Goal: Contribute content: Add original content to the website for others to see

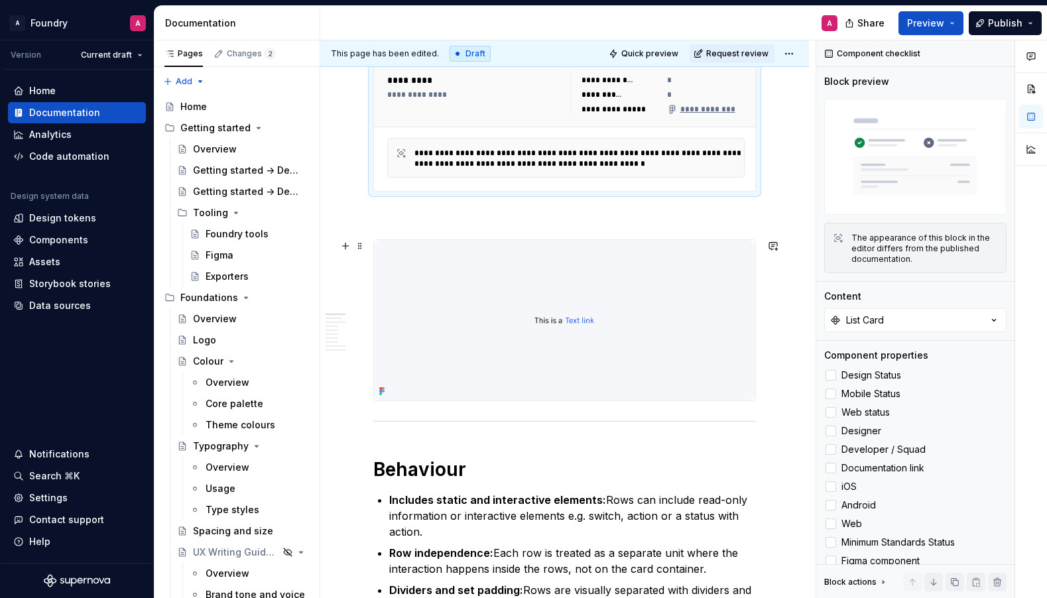
scroll to position [373, 0]
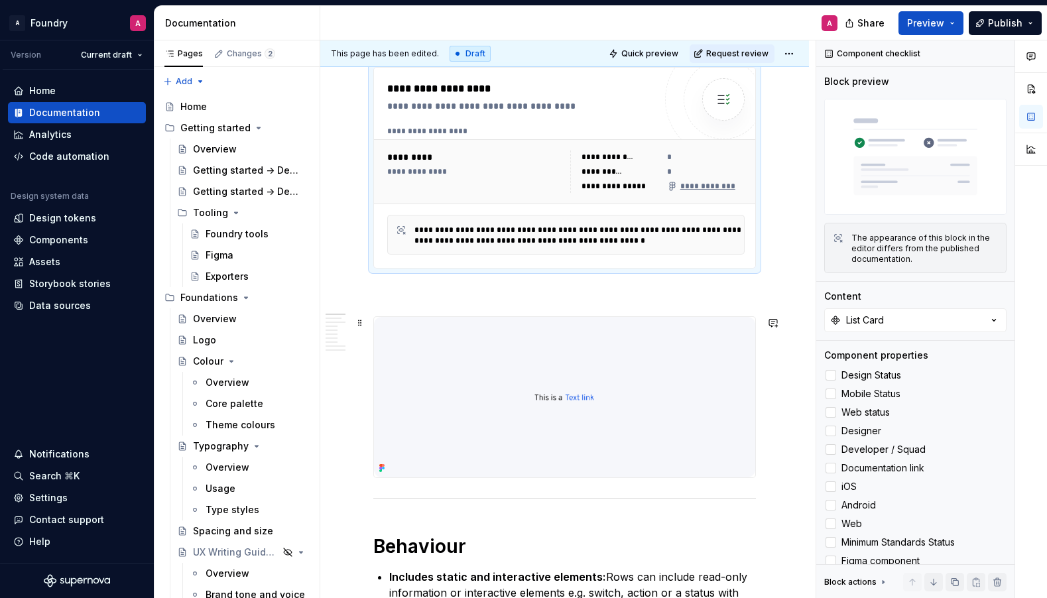
scroll to position [262, 0]
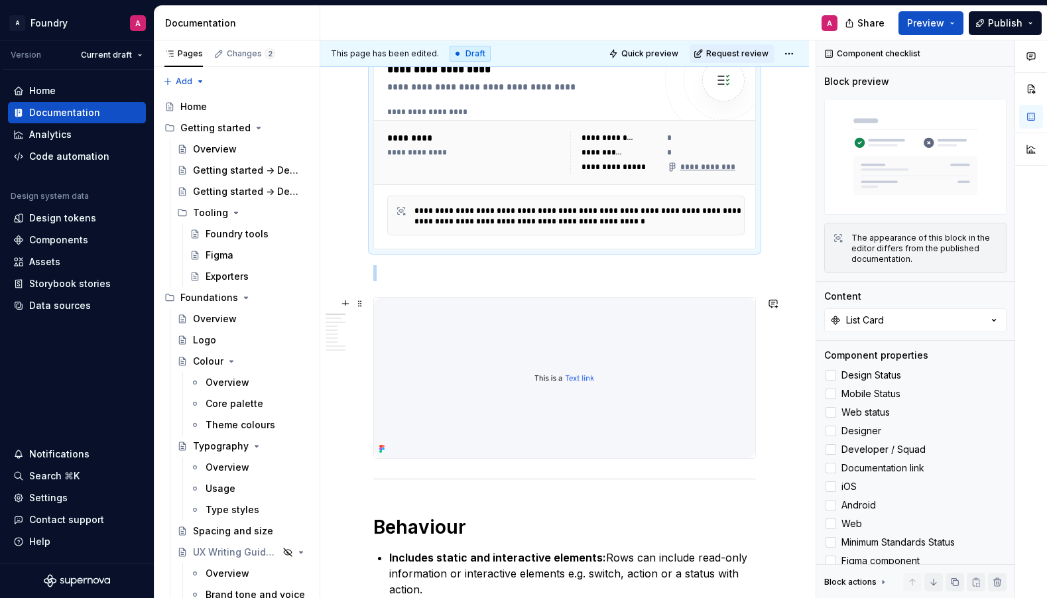
drag, startPoint x: 399, startPoint y: 396, endPoint x: 397, endPoint y: 375, distance: 21.3
click at [399, 396] on img at bounding box center [564, 378] width 381 height 160
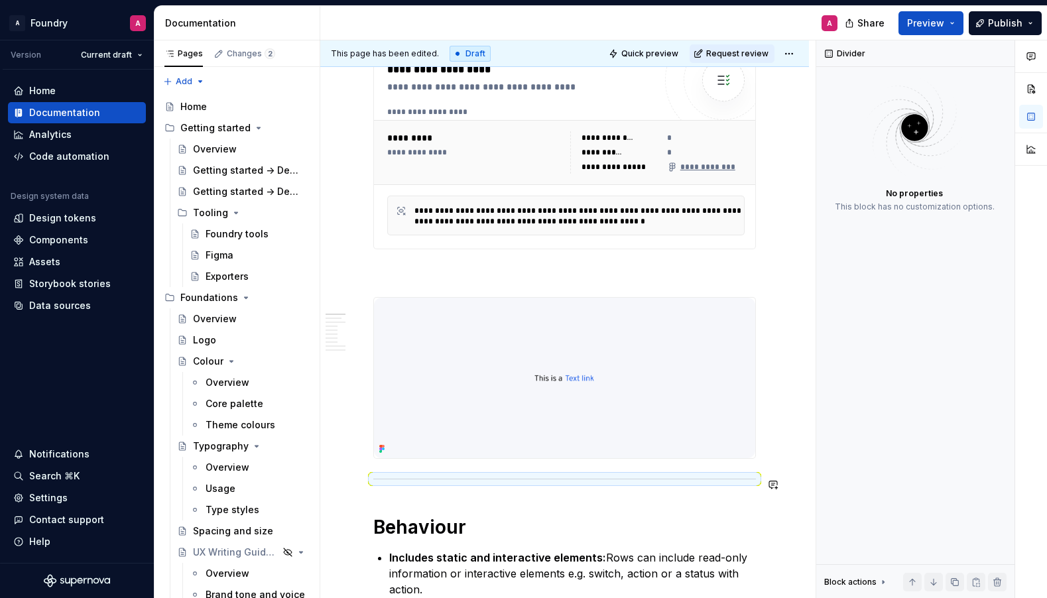
click at [405, 459] on div at bounding box center [564, 378] width 383 height 162
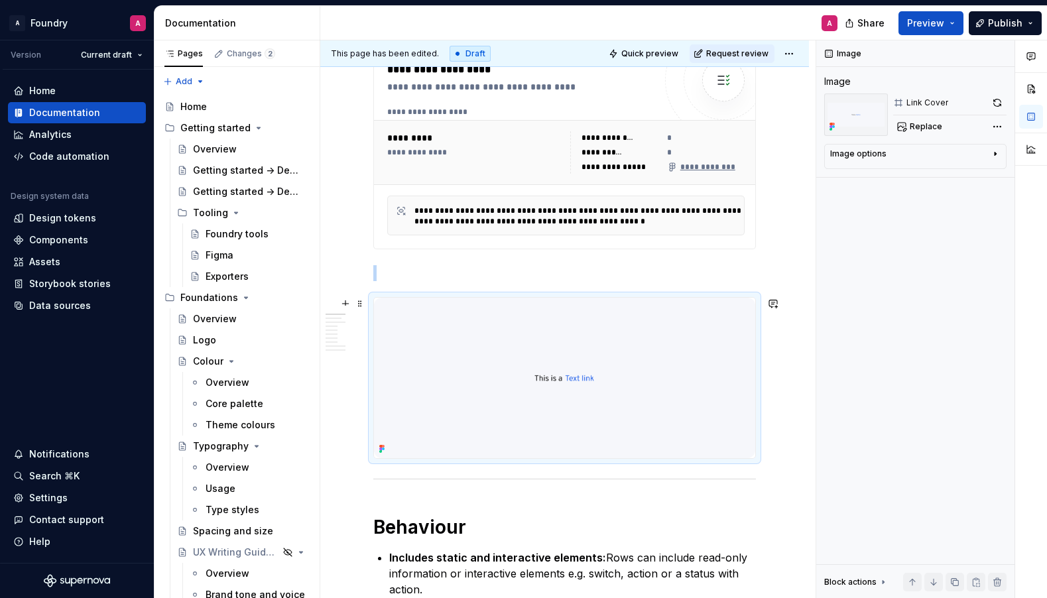
click at [406, 456] on img at bounding box center [564, 378] width 381 height 160
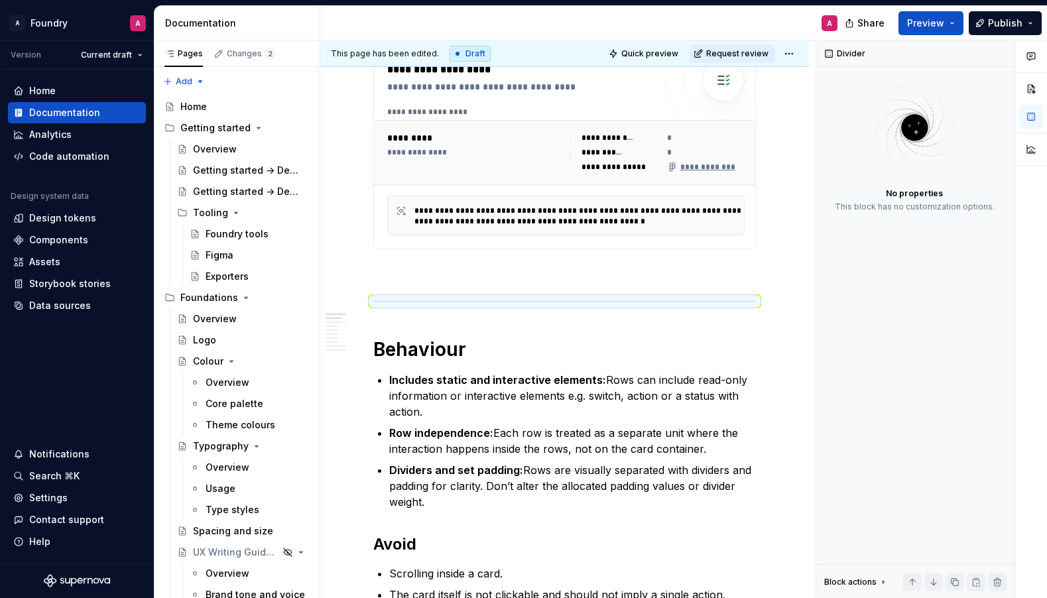
click at [410, 276] on p at bounding box center [564, 273] width 383 height 16
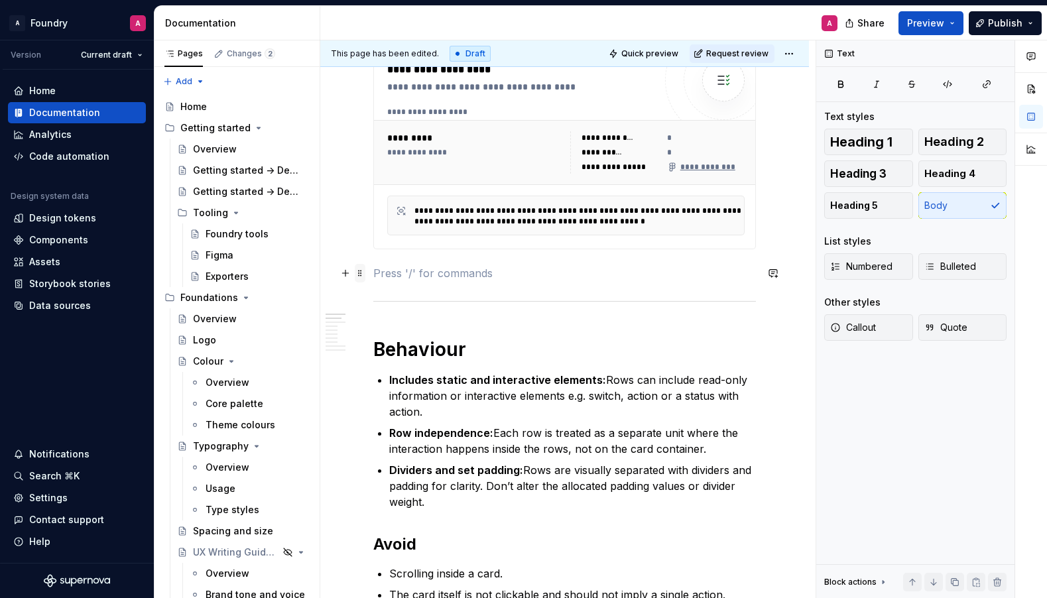
drag, startPoint x: 341, startPoint y: 273, endPoint x: 363, endPoint y: 273, distance: 21.9
click at [341, 273] on button "button" at bounding box center [345, 273] width 19 height 19
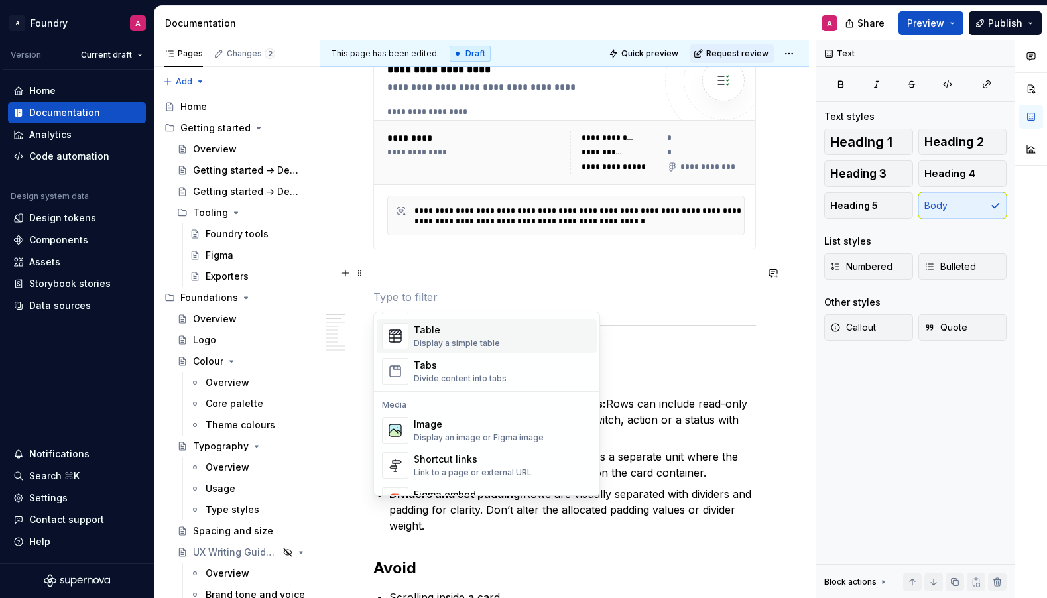
scroll to position [536, 0]
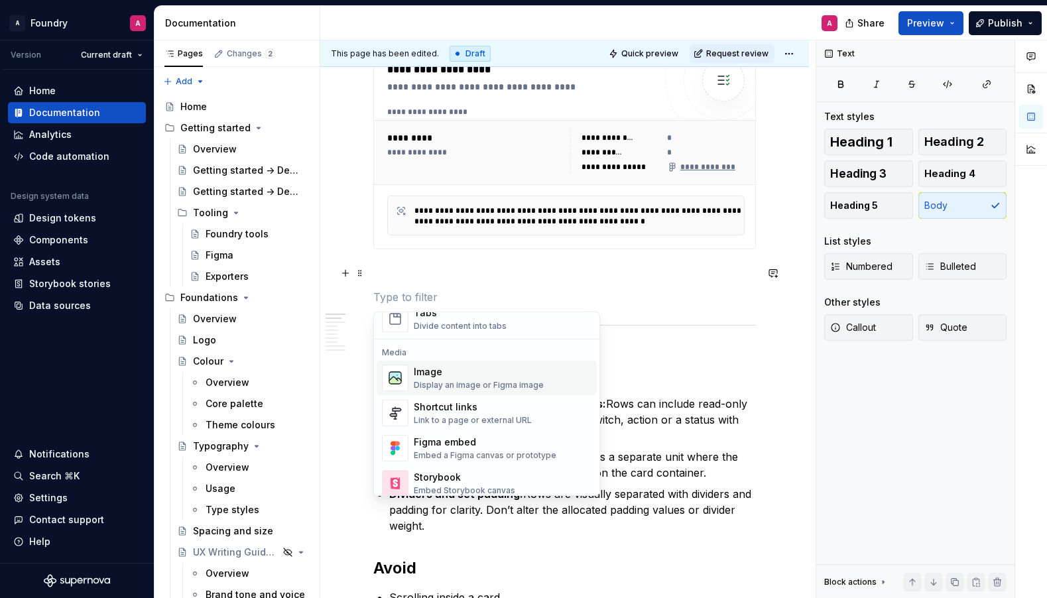
click at [436, 376] on div "Image" at bounding box center [479, 371] width 130 height 13
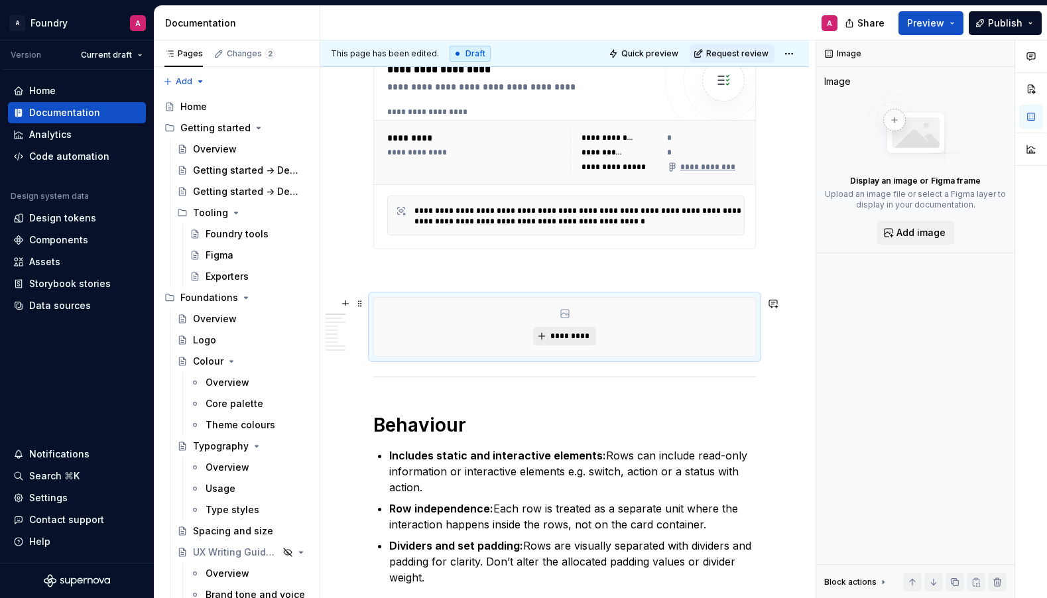
click at [569, 340] on span "*********" at bounding box center [570, 336] width 40 height 11
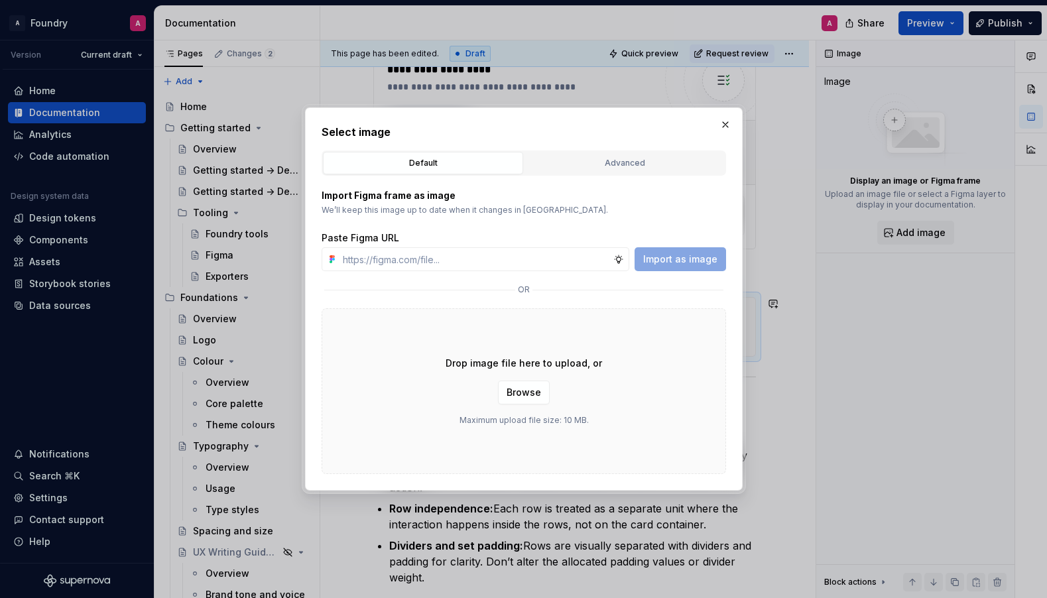
type textarea "*"
type input "[URL][DOMAIN_NAME]"
click at [662, 254] on span "Import as image" at bounding box center [680, 259] width 74 height 13
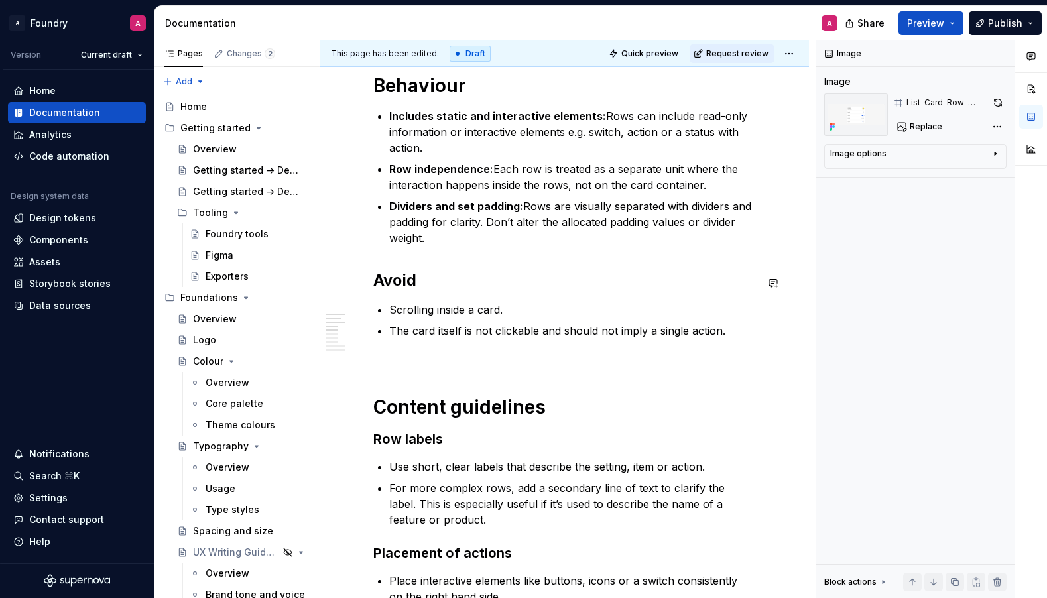
scroll to position [685, 0]
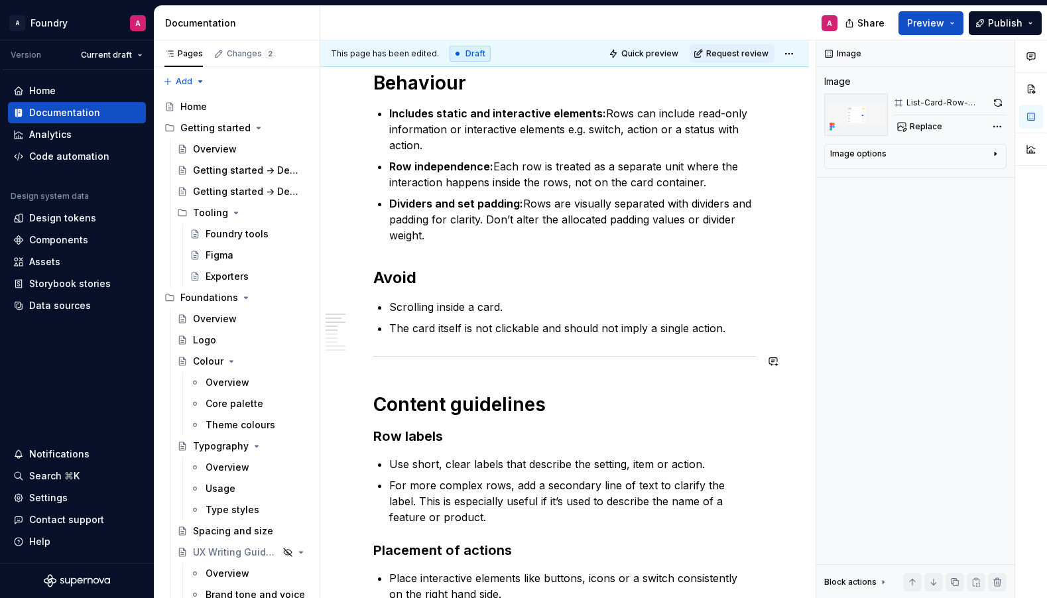
click at [475, 347] on div "**********" at bounding box center [564, 513] width 383 height 1776
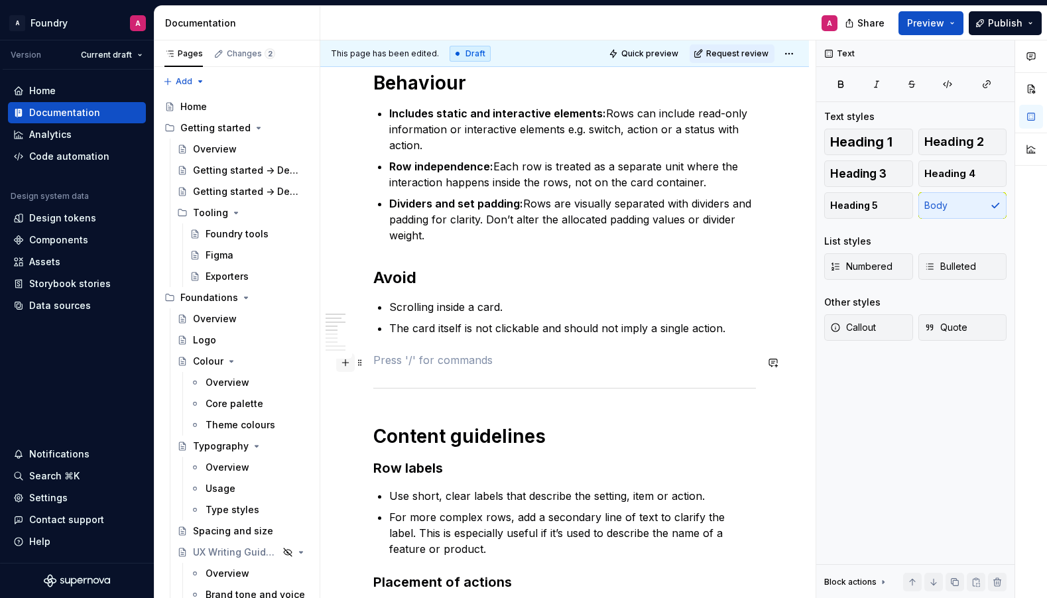
click at [347, 363] on button "button" at bounding box center [345, 362] width 19 height 19
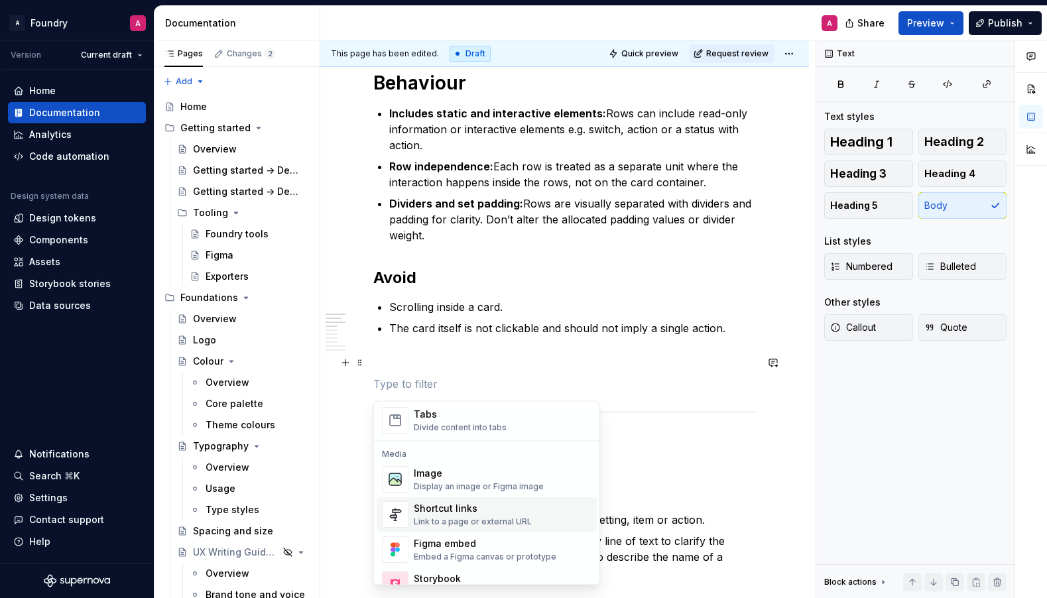
scroll to position [532, 0]
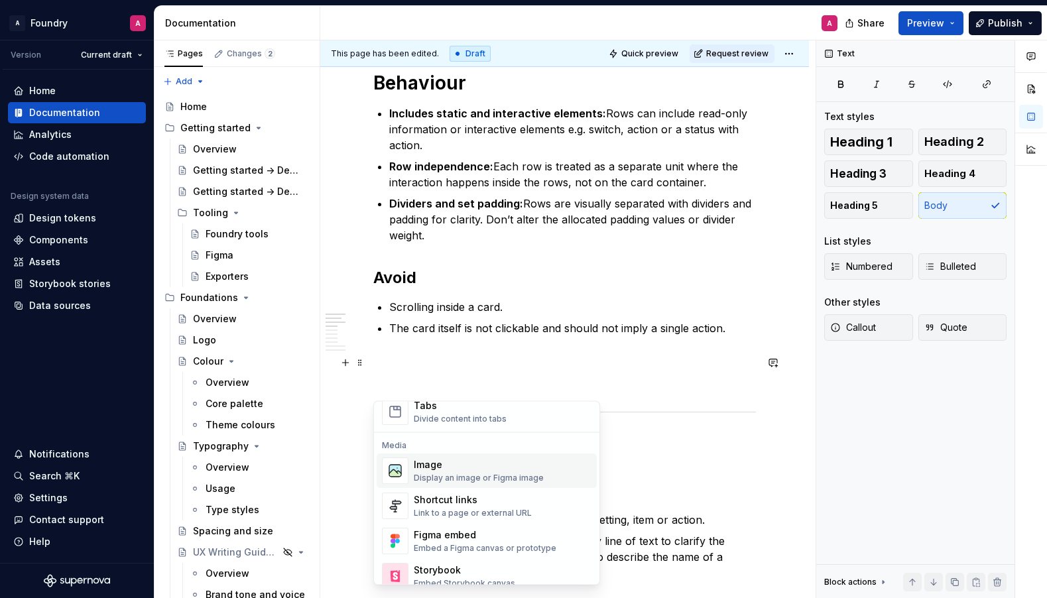
click at [440, 473] on div "Display an image or Figma image" at bounding box center [479, 478] width 130 height 11
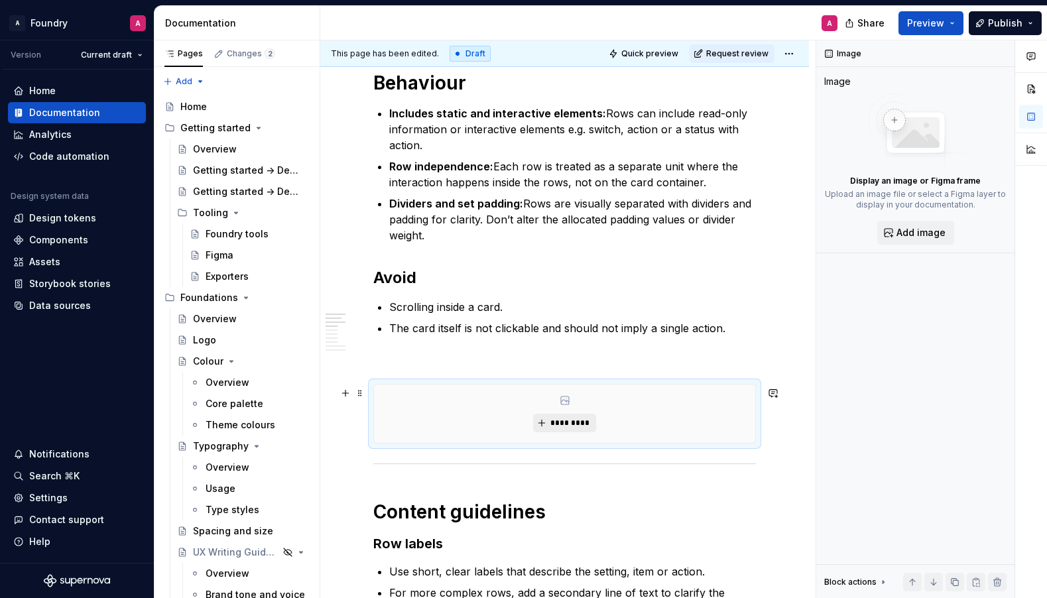
click at [558, 422] on span "*********" at bounding box center [570, 423] width 40 height 11
type textarea "*"
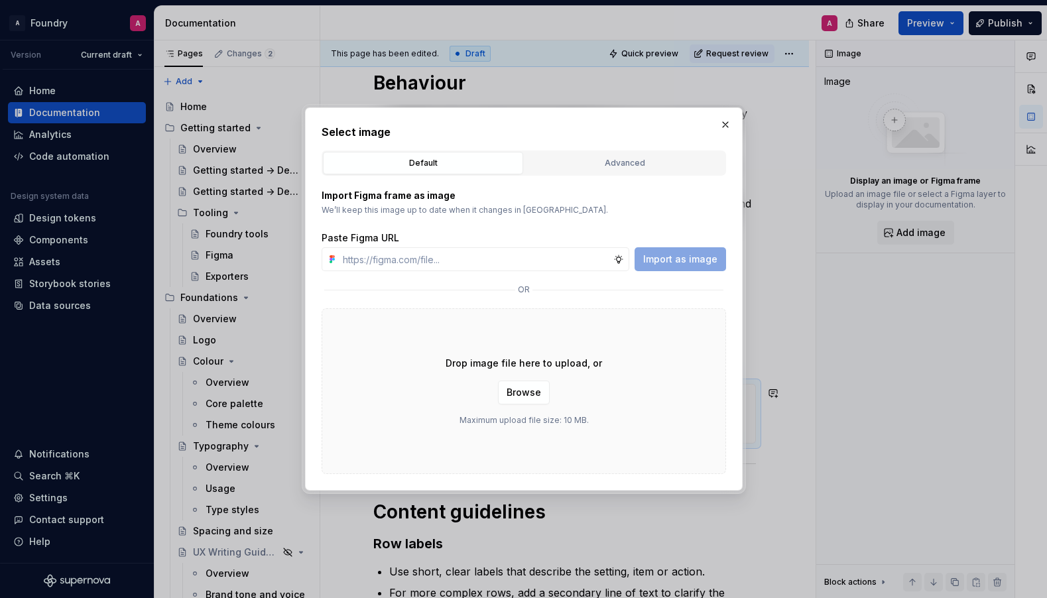
type input "[URL][DOMAIN_NAME]"
type textarea "*"
type input "[URL][DOMAIN_NAME]"
click at [665, 251] on button "Import as image" at bounding box center [680, 259] width 91 height 24
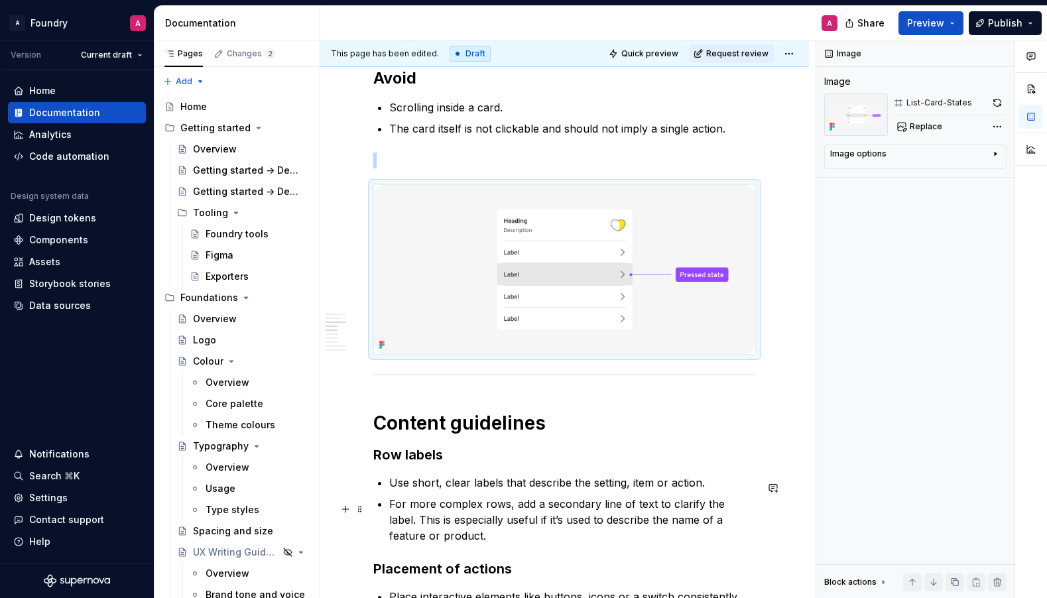
scroll to position [957, 0]
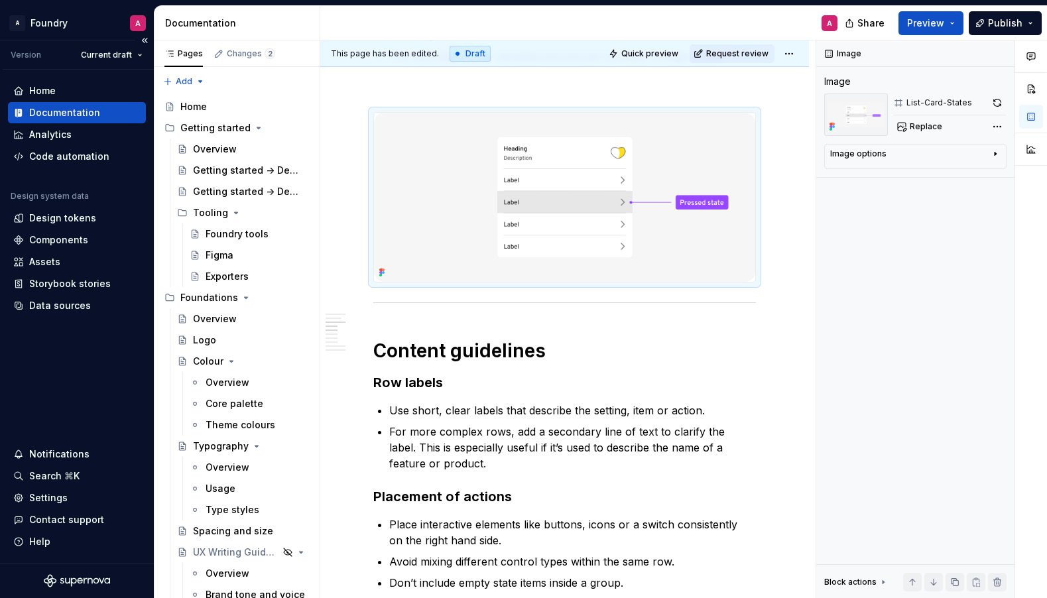
type textarea "*"
